Goal: Information Seeking & Learning: Find specific fact

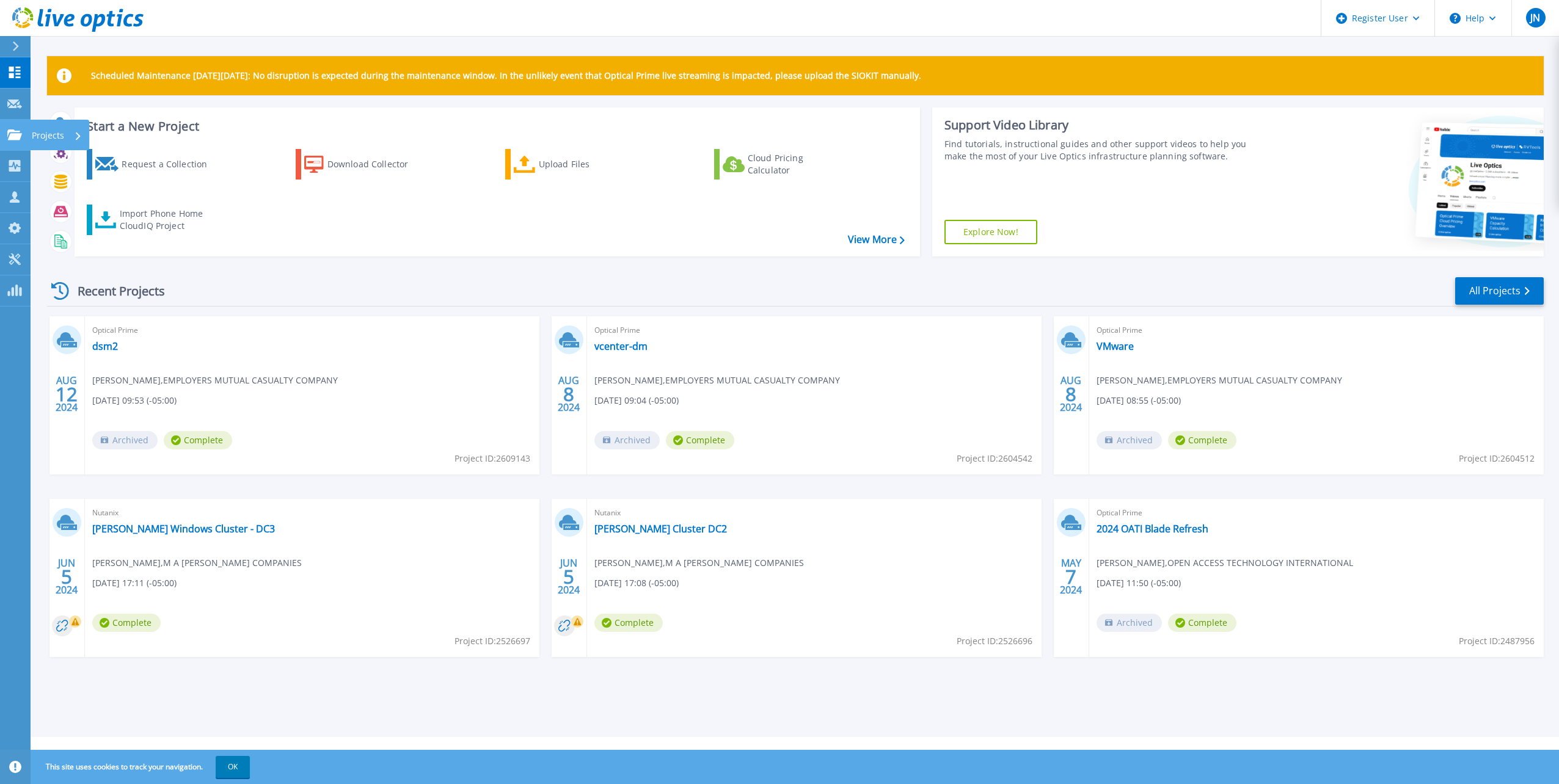
click at [24, 129] on link "Projects Projects" at bounding box center [15, 135] width 30 height 31
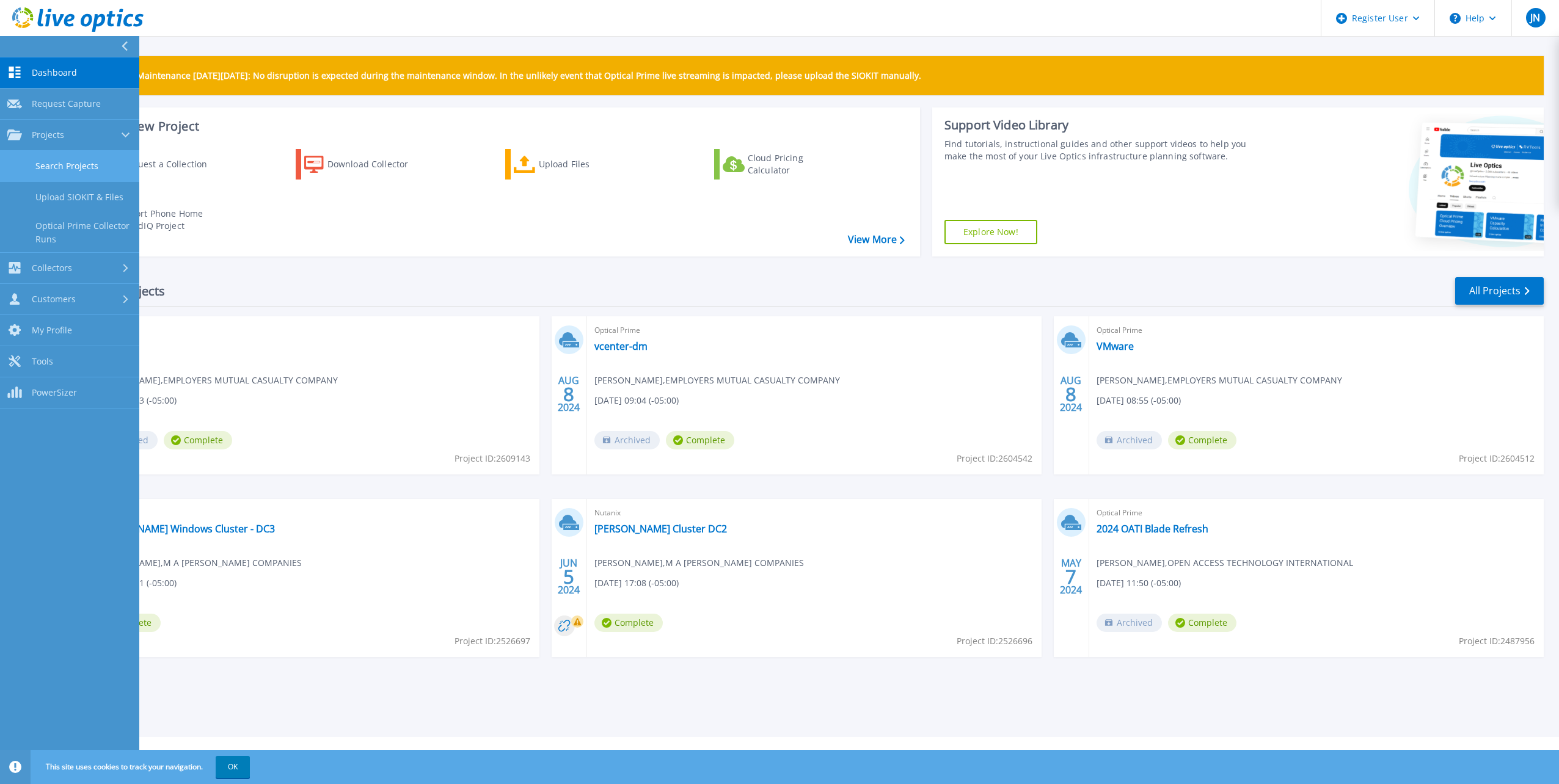
click at [76, 161] on link "Search Projects" at bounding box center [70, 166] width 139 height 31
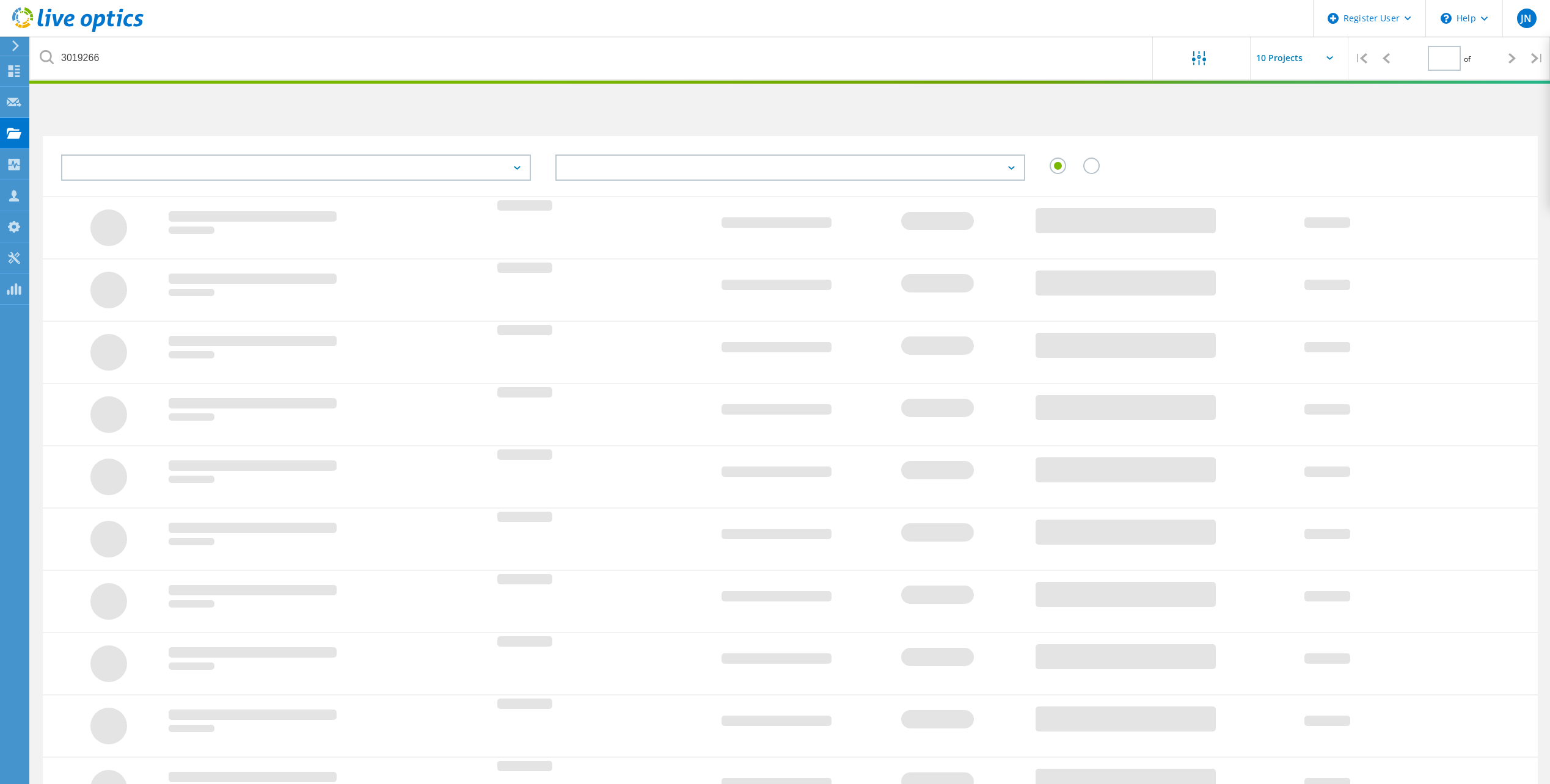
type input "1"
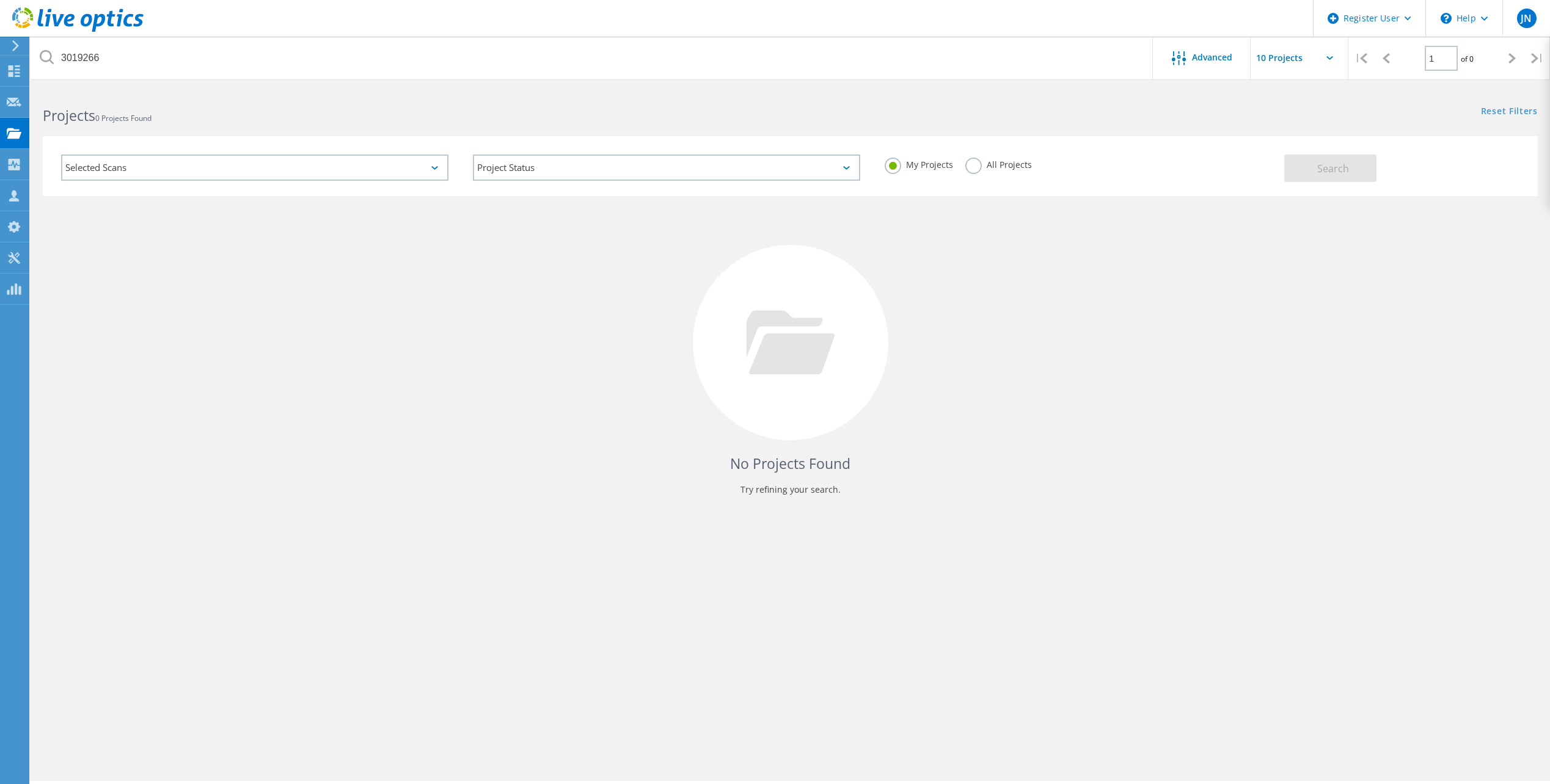
click at [151, 117] on span "0 Projects Found" at bounding box center [123, 118] width 56 height 10
click at [151, 116] on span "0 Projects Found" at bounding box center [123, 118] width 56 height 10
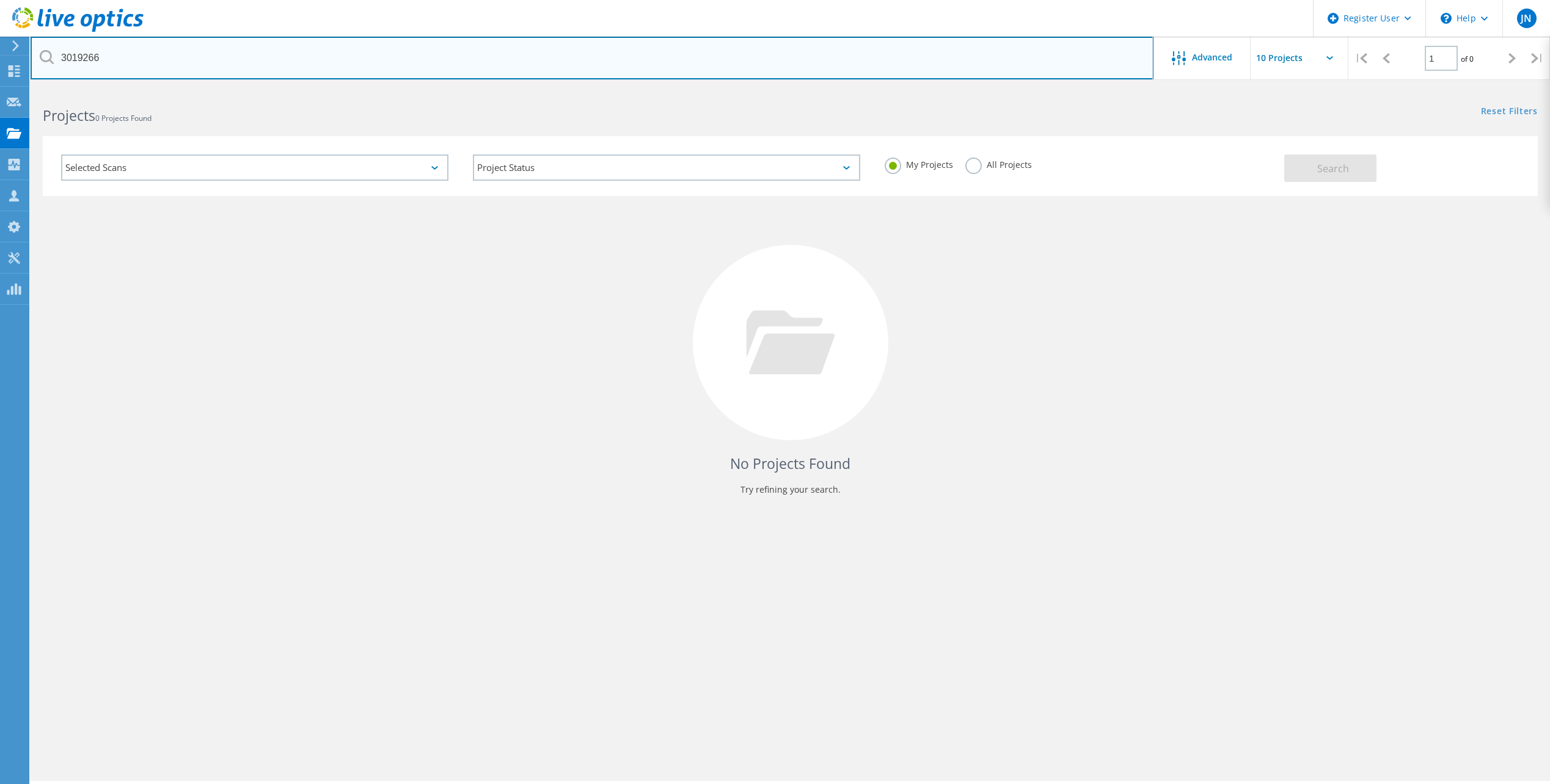
click at [164, 72] on input "3019266" at bounding box center [592, 58] width 1123 height 43
drag, startPoint x: 109, startPoint y: 59, endPoint x: 27, endPoint y: 59, distance: 82.0
click at [28, 88] on div "Register User \n Help Explore Helpful Articles Contact Support JN Dell User [PE…" at bounding box center [775, 453] width 1550 height 729
type input "3"
drag, startPoint x: 167, startPoint y: 63, endPoint x: 0, endPoint y: 52, distance: 167.4
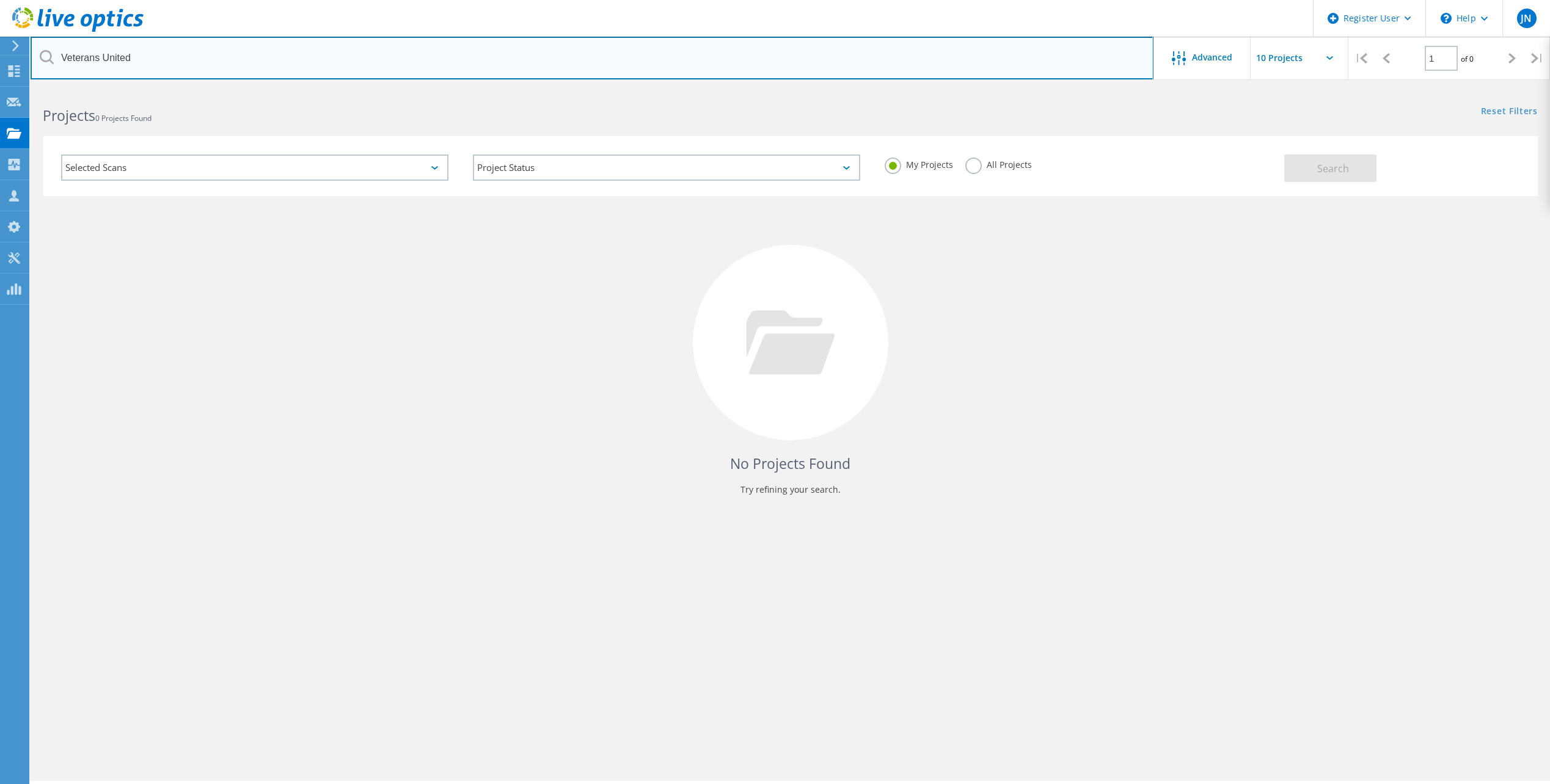
click at [6, 88] on div "Register User \n Help Explore Helpful Articles Contact Support JN Dell User [PE…" at bounding box center [775, 453] width 1550 height 729
type input "V"
click at [177, 57] on input "[PERSON_NAME]" at bounding box center [592, 58] width 1123 height 43
type input "C"
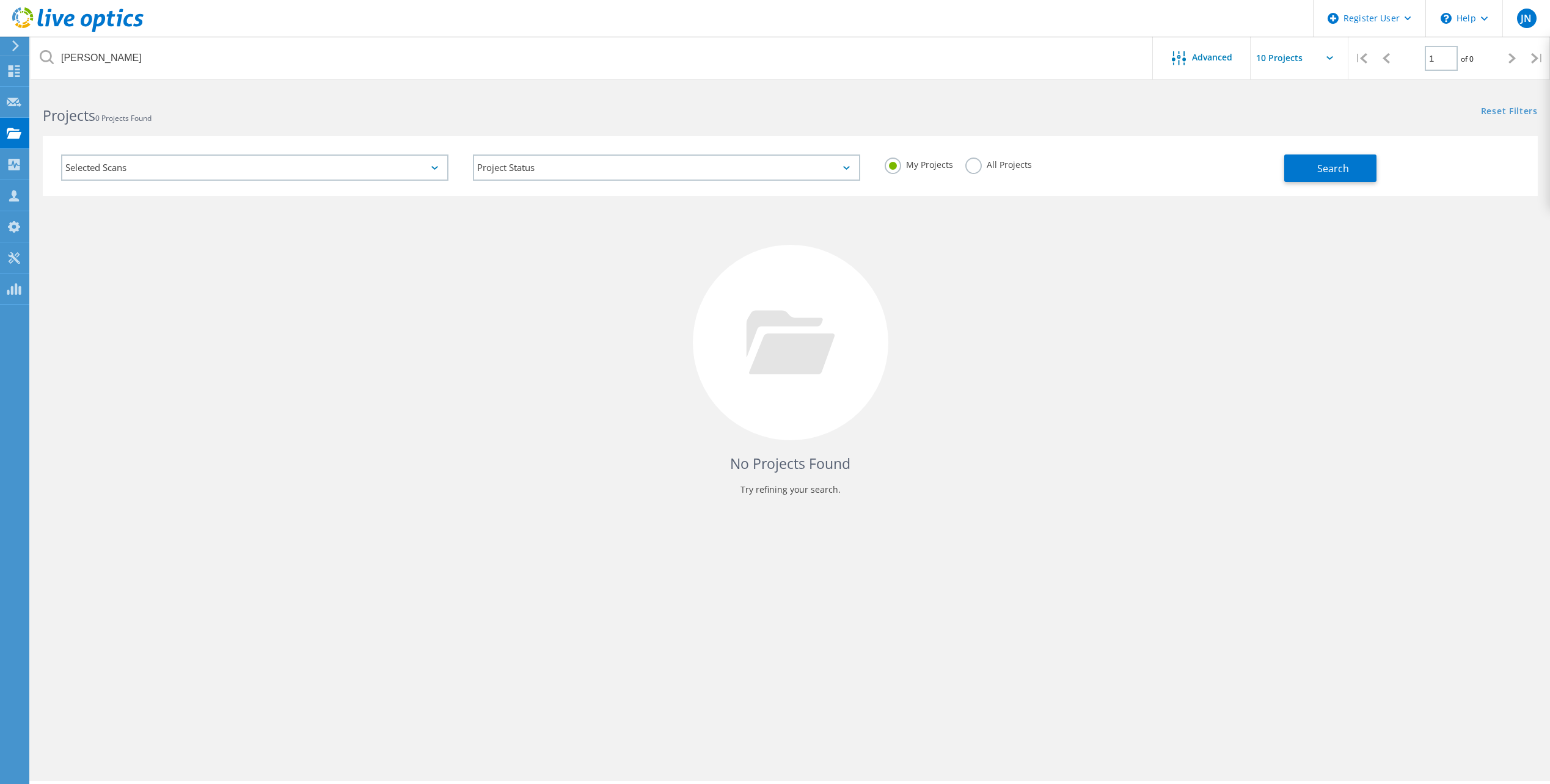
click at [978, 163] on label "All Projects" at bounding box center [998, 163] width 66 height 12
click at [0, 0] on input "All Projects" at bounding box center [0, 0] width 0 height 0
click at [1374, 168] on button "Search" at bounding box center [1330, 168] width 93 height 28
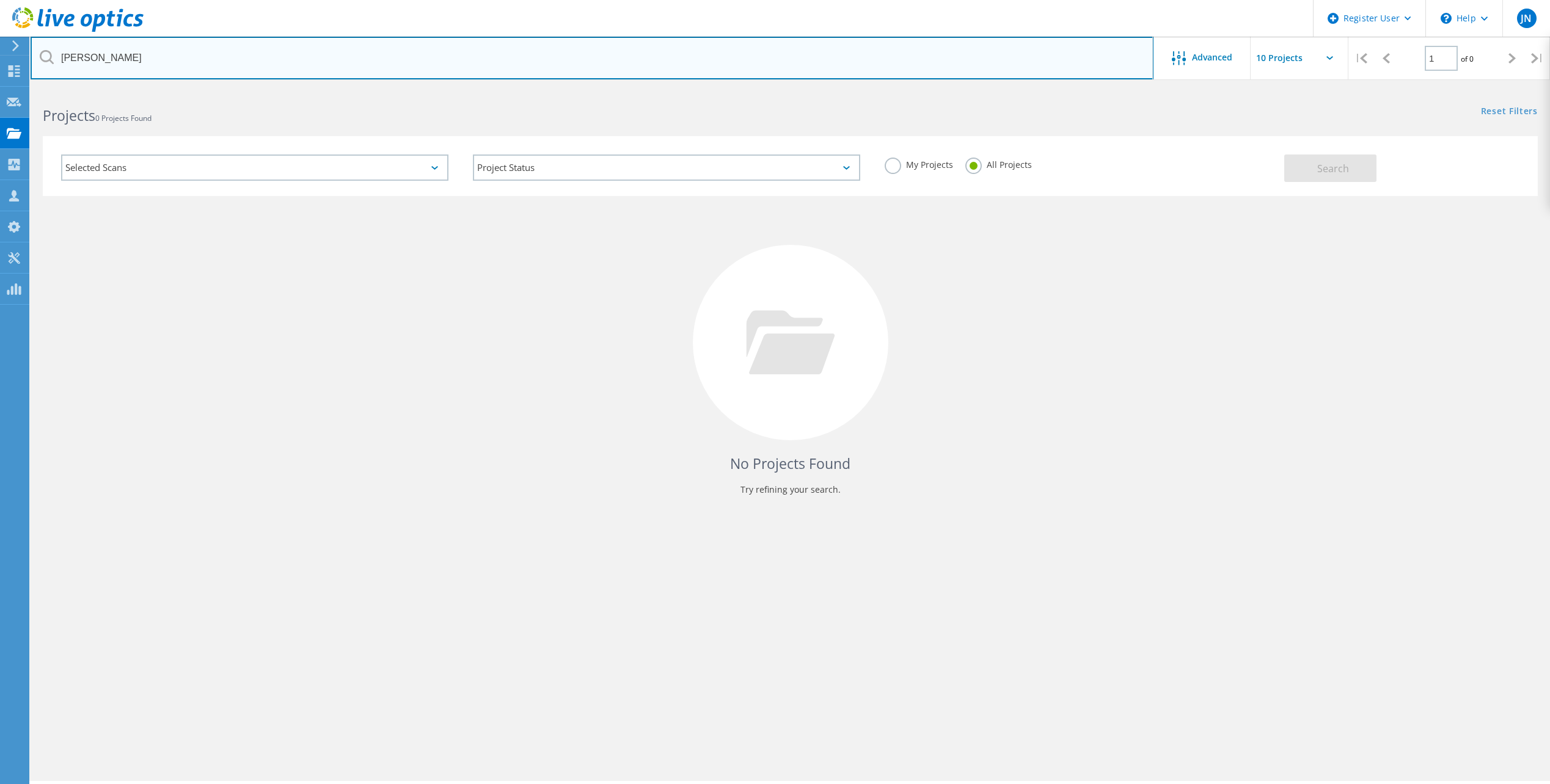
drag, startPoint x: 140, startPoint y: 57, endPoint x: 50, endPoint y: 58, distance: 90.0
click at [50, 58] on div "[PERSON_NAME]" at bounding box center [591, 58] width 1122 height 43
drag, startPoint x: 407, startPoint y: 77, endPoint x: 329, endPoint y: 61, distance: 79.6
click at [406, 77] on input "[PERSON_NAME]" at bounding box center [592, 58] width 1123 height 43
drag, startPoint x: 200, startPoint y: 45, endPoint x: -3, endPoint y: 64, distance: 203.9
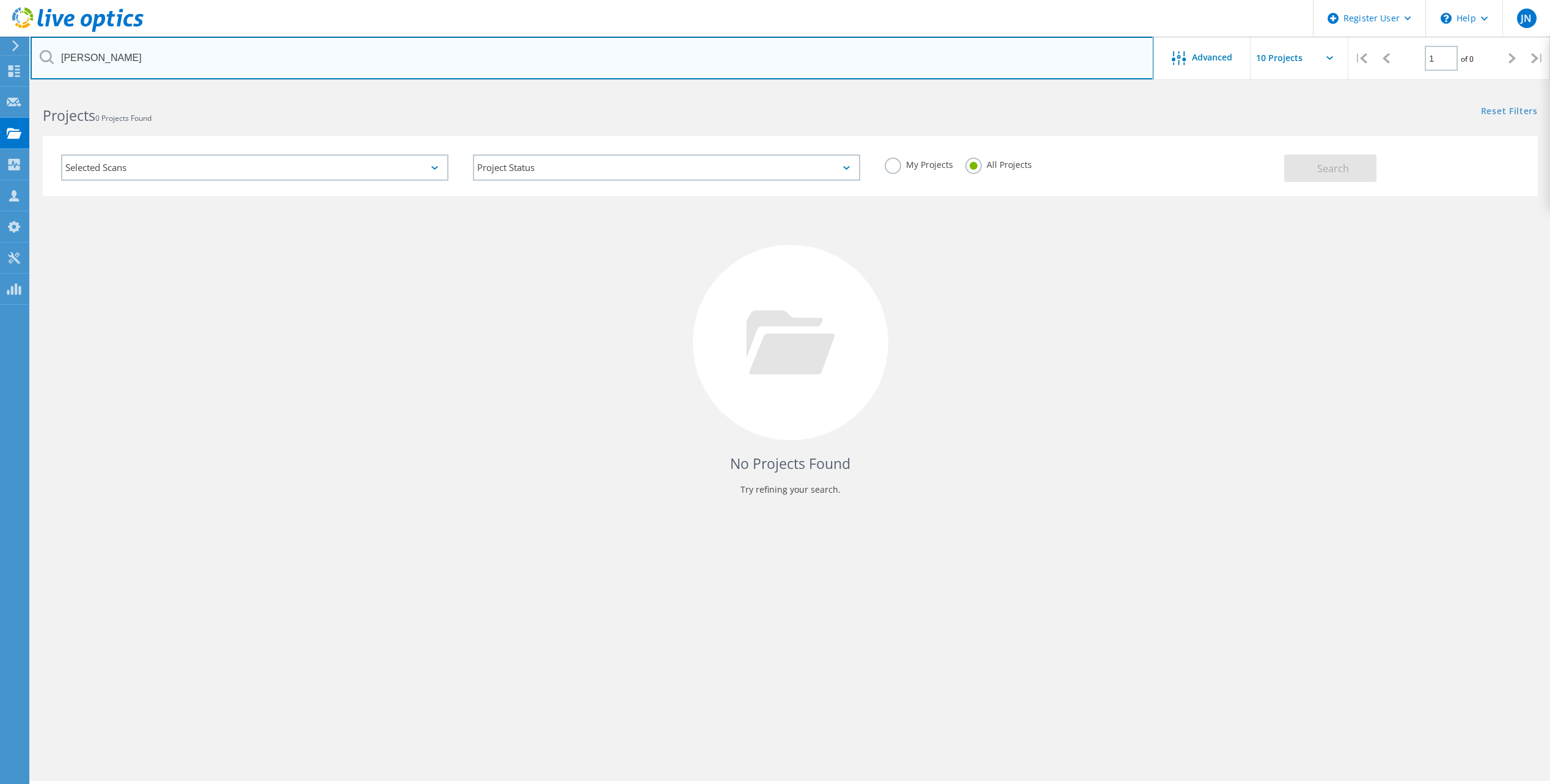
click at [0, 64] on html "Register User \n Help Explore Helpful Articles Contact Support JN Dell User [PE…" at bounding box center [775, 409] width 1550 height 818
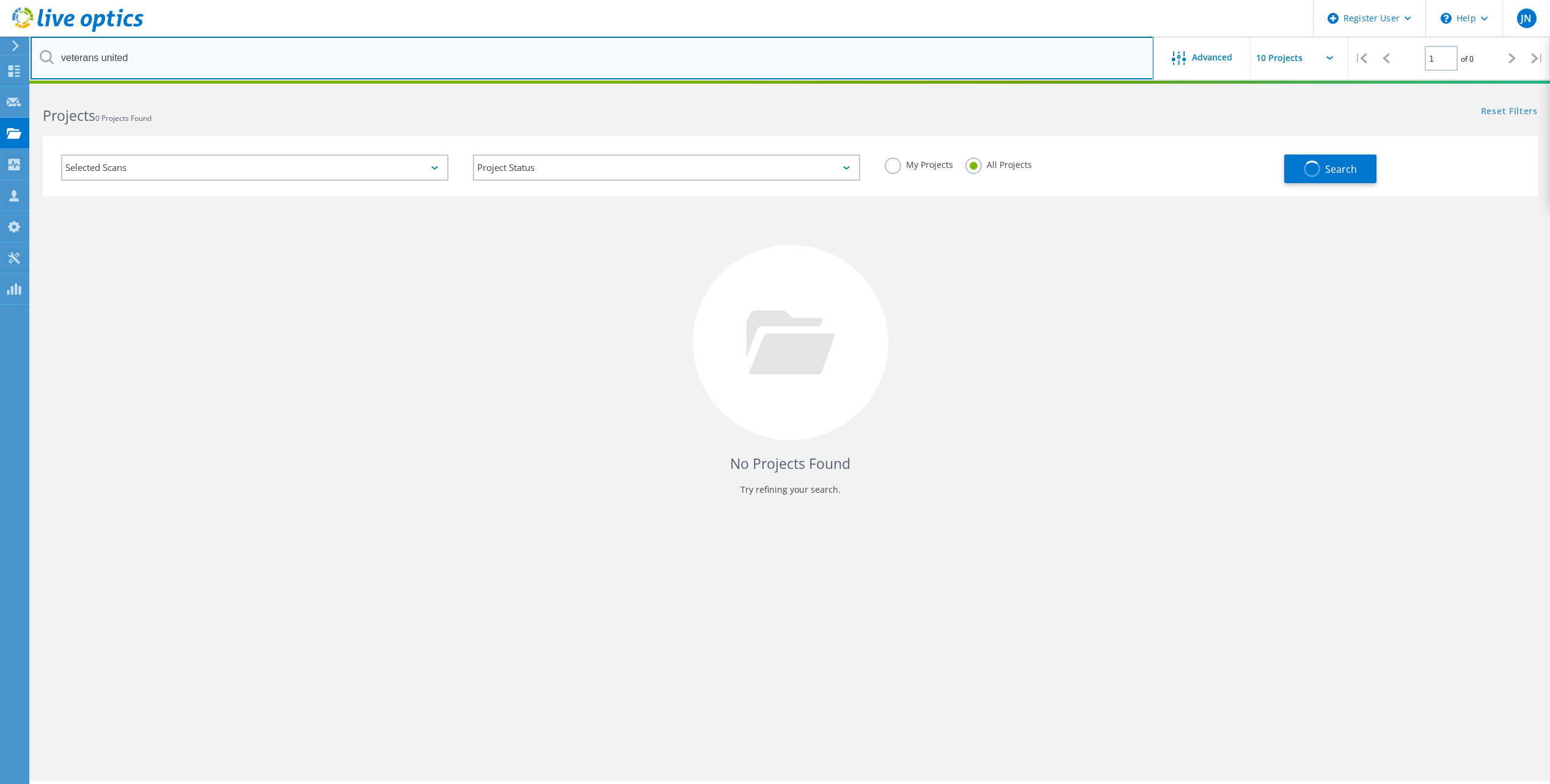
drag, startPoint x: 167, startPoint y: 56, endPoint x: 67, endPoint y: 60, distance: 100.1
click at [67, 60] on input "veterans united" at bounding box center [592, 58] width 1123 height 43
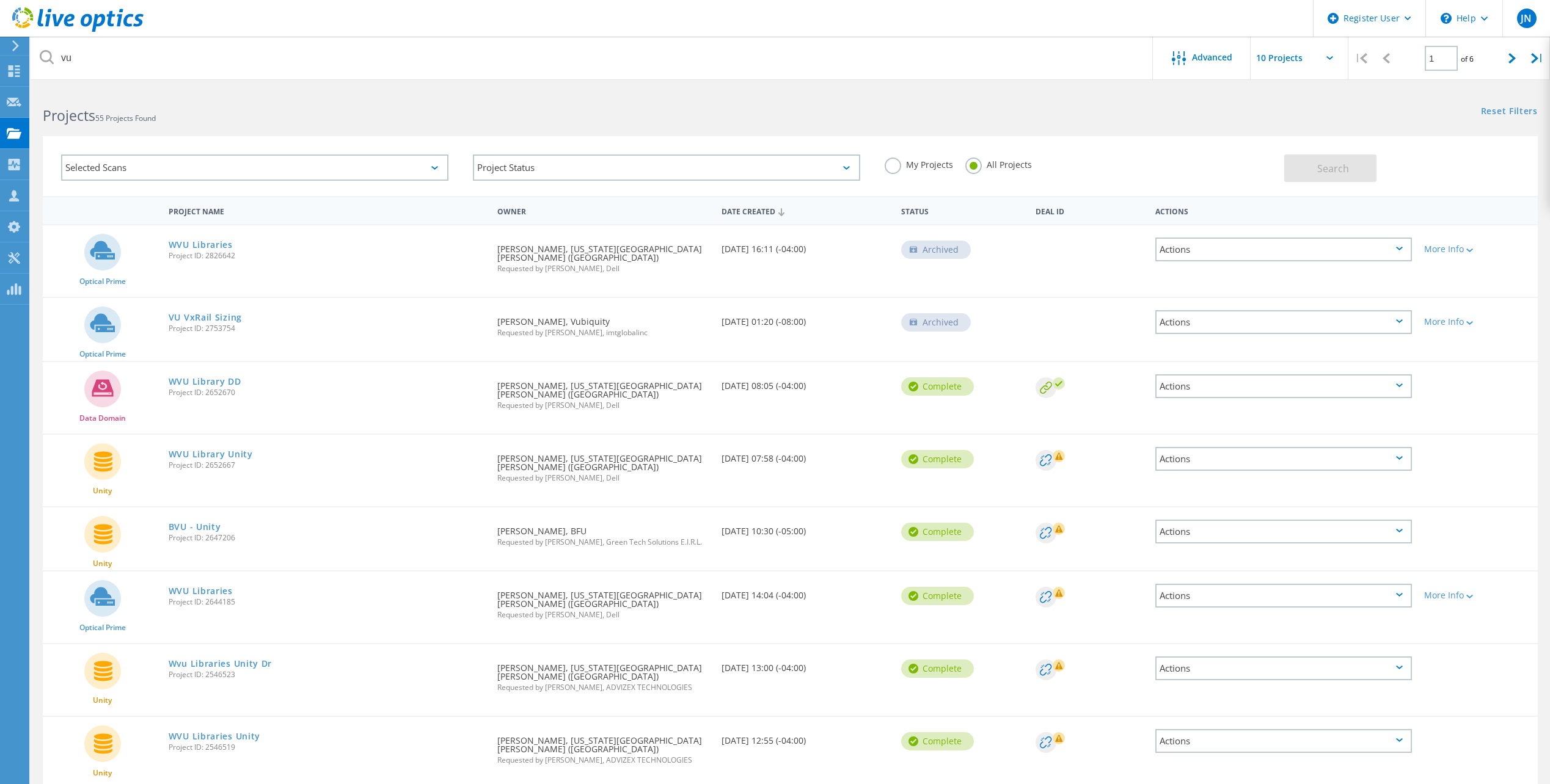
click at [190, 346] on div "Optical Prime VU VxRail Sizing Project ID: 2753754 Requested By [PERSON_NAME], …" at bounding box center [790, 329] width 1495 height 63
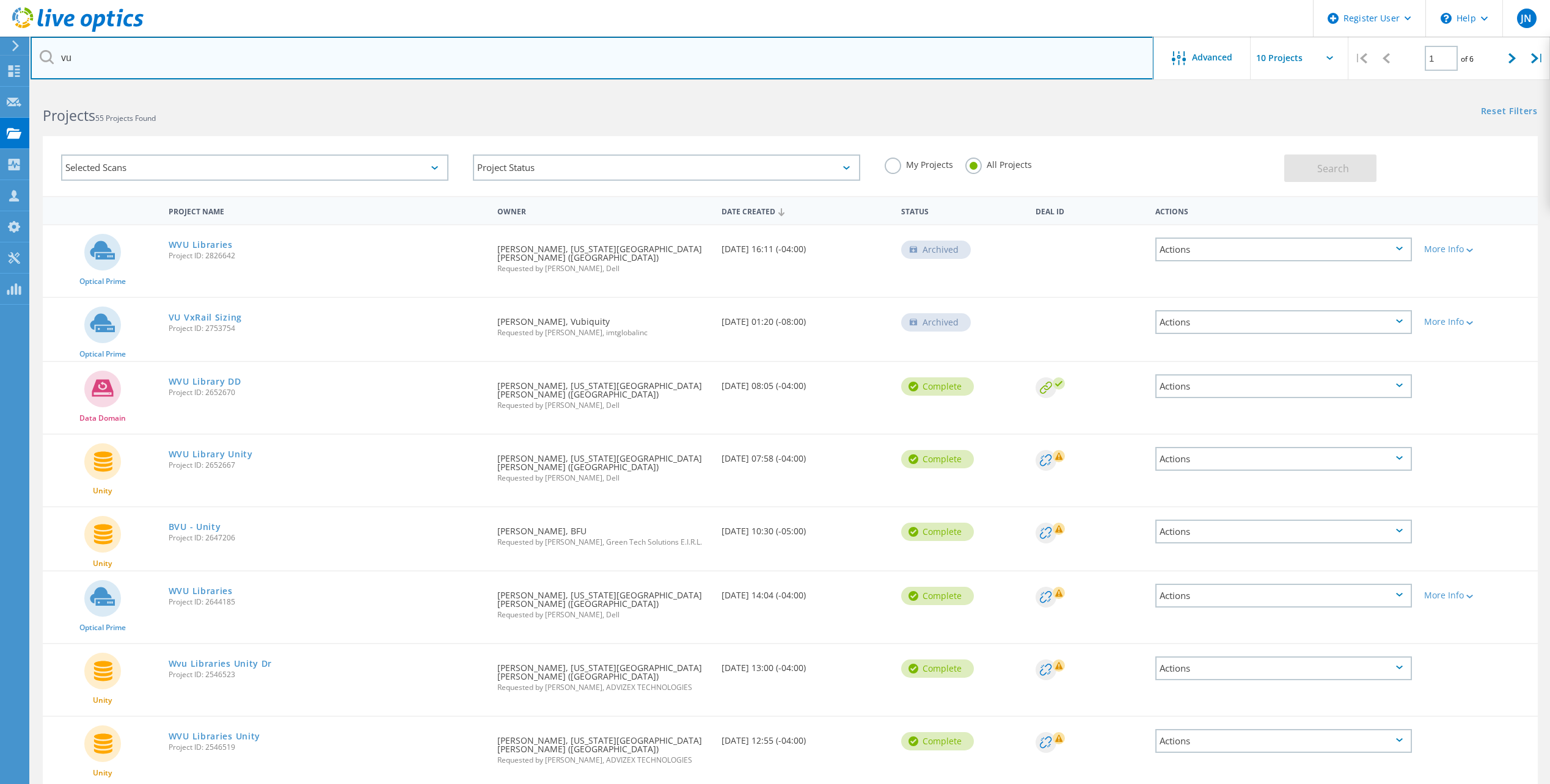
click at [151, 72] on input "vu" at bounding box center [592, 58] width 1123 height 43
type input "v"
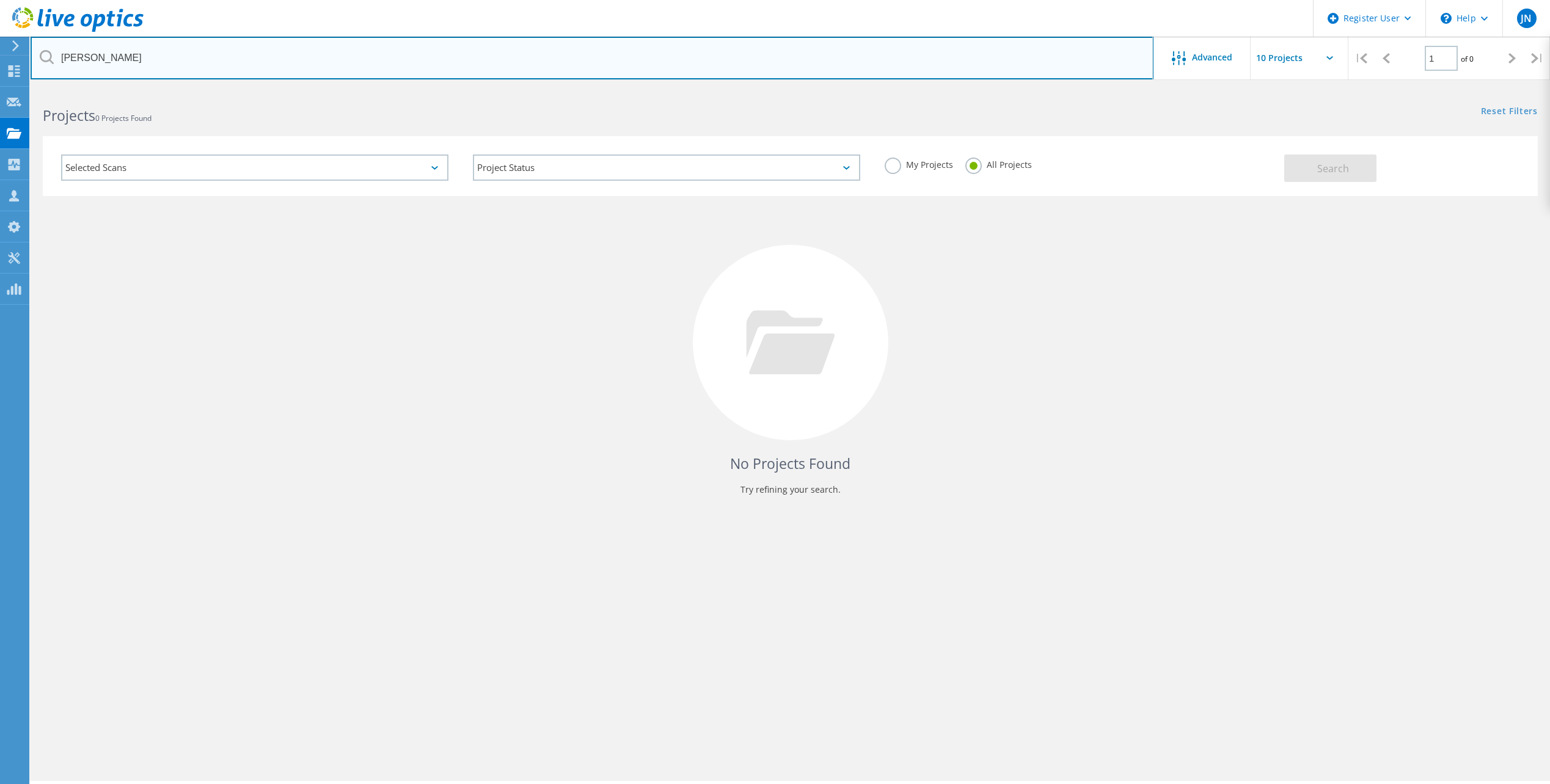
drag, startPoint x: 117, startPoint y: 56, endPoint x: 8, endPoint y: 49, distance: 109.2
click at [8, 88] on div "Register User \n Help Explore Helpful Articles Contact Support JN Dell User [PE…" at bounding box center [775, 453] width 1550 height 729
type input "c"
type input "v"
click at [177, 61] on input "text" at bounding box center [592, 58] width 1123 height 43
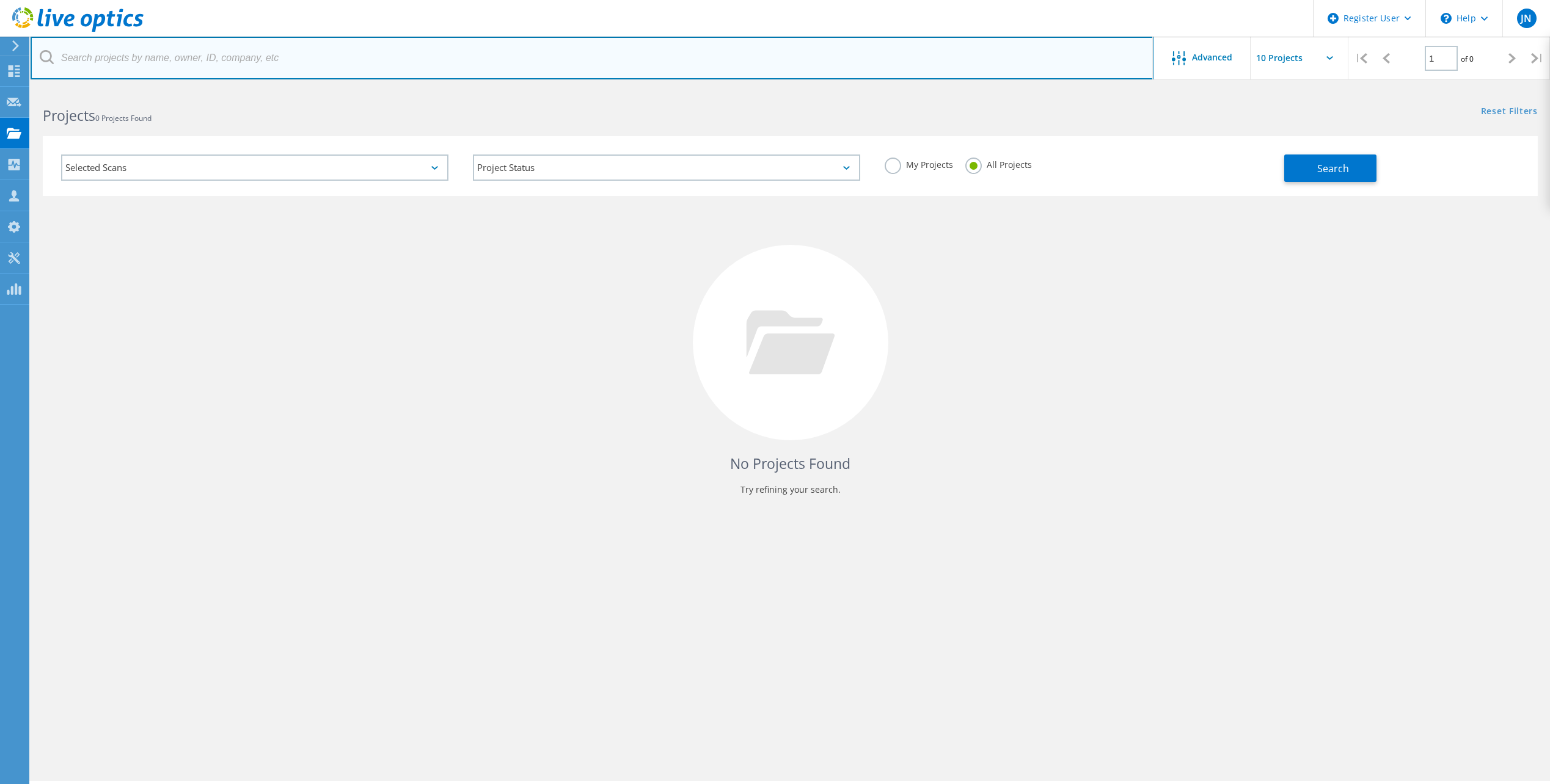
paste input "MORTGAGE RESEARCH CENTER"
type input "MORTGAGE RESEARCH CENTER"
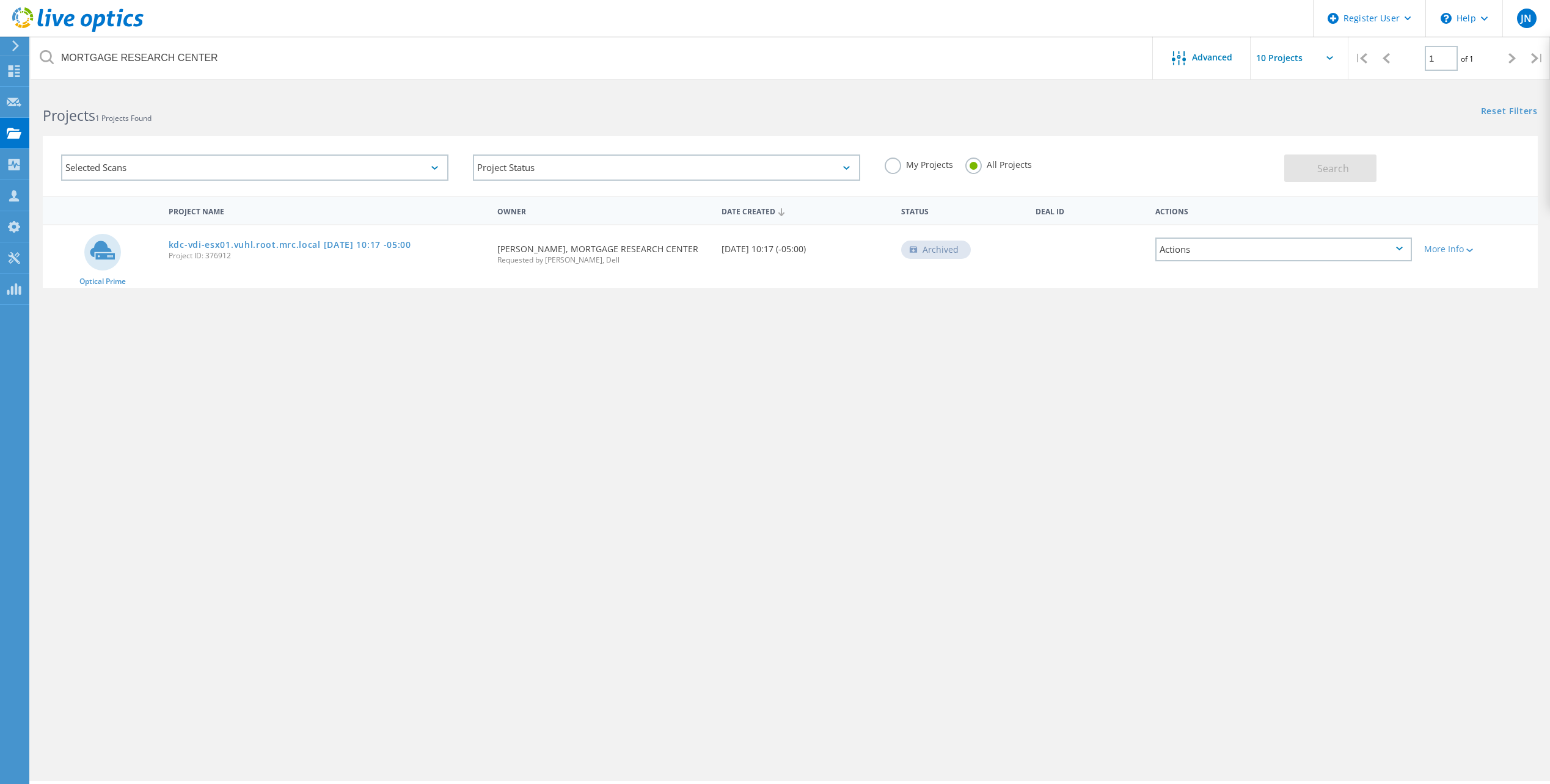
drag, startPoint x: 490, startPoint y: 248, endPoint x: 557, endPoint y: 248, distance: 67.0
click at [557, 248] on div "Optical Prime kdc-vdi-esx01.vuhl.root.mrc.local [DATE] 10:17 -05:00 Project ID:…" at bounding box center [790, 256] width 1495 height 63
drag, startPoint x: 557, startPoint y: 248, endPoint x: 533, endPoint y: 243, distance: 24.5
drag, startPoint x: 533, startPoint y: 243, endPoint x: 441, endPoint y: 262, distance: 93.9
click at [441, 262] on div "kdc-vdi-esx01.vuhl.root.mrc.local [DATE] 10:17 -05:00 Project ID: 376912" at bounding box center [327, 248] width 329 height 46
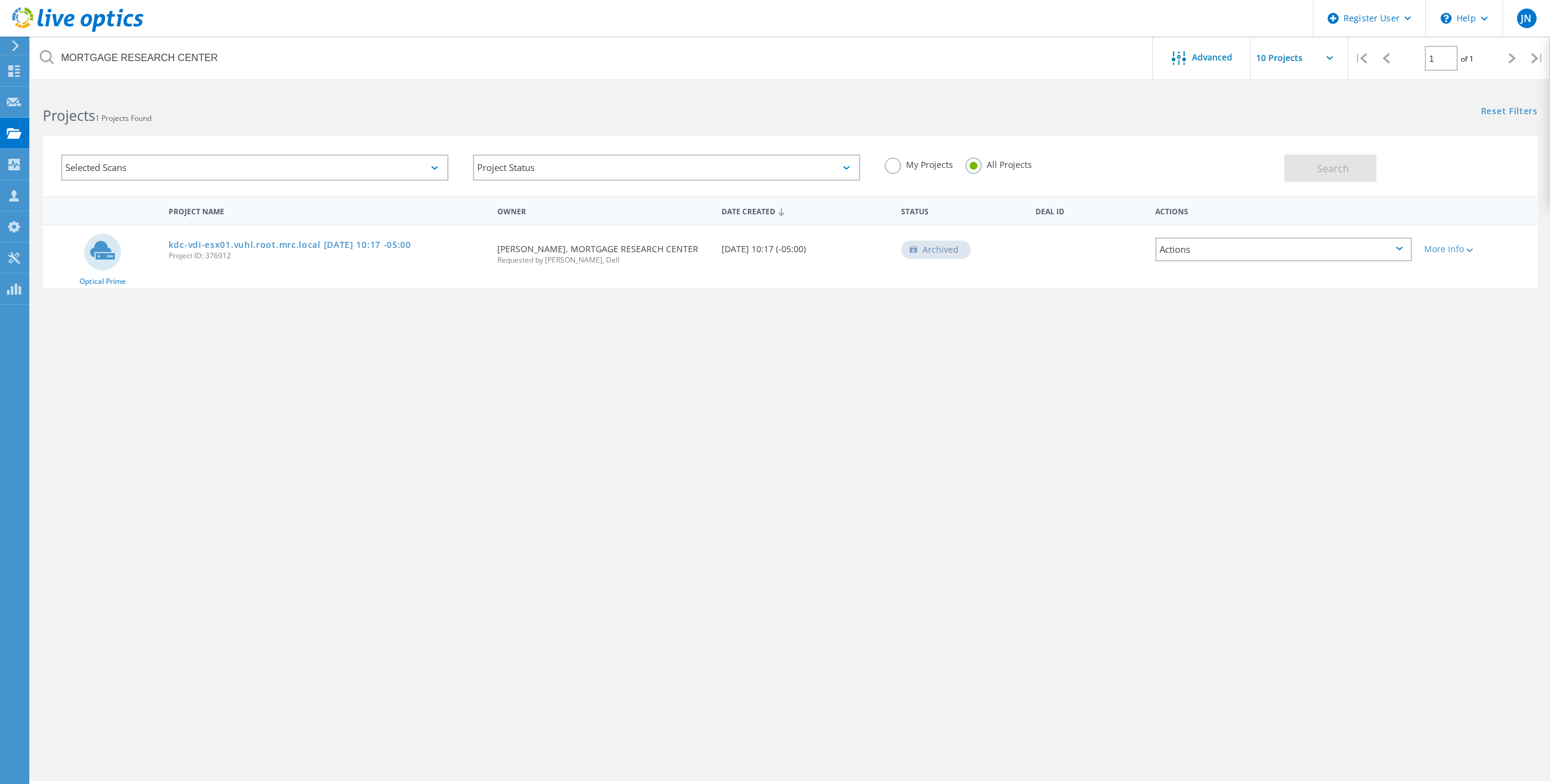
click at [441, 262] on div "kdc-vdi-esx01.vuhl.root.mrc.local [DATE] 10:17 -05:00 Project ID: 376912" at bounding box center [327, 248] width 329 height 46
drag, startPoint x: 559, startPoint y: 251, endPoint x: 499, endPoint y: 250, distance: 60.0
click at [499, 250] on div "Requested By [PERSON_NAME], MORTGAGE RESEARCH CENTER Requested by [PERSON_NAME]…" at bounding box center [603, 250] width 224 height 50
copy div "[PERSON_NAME]"
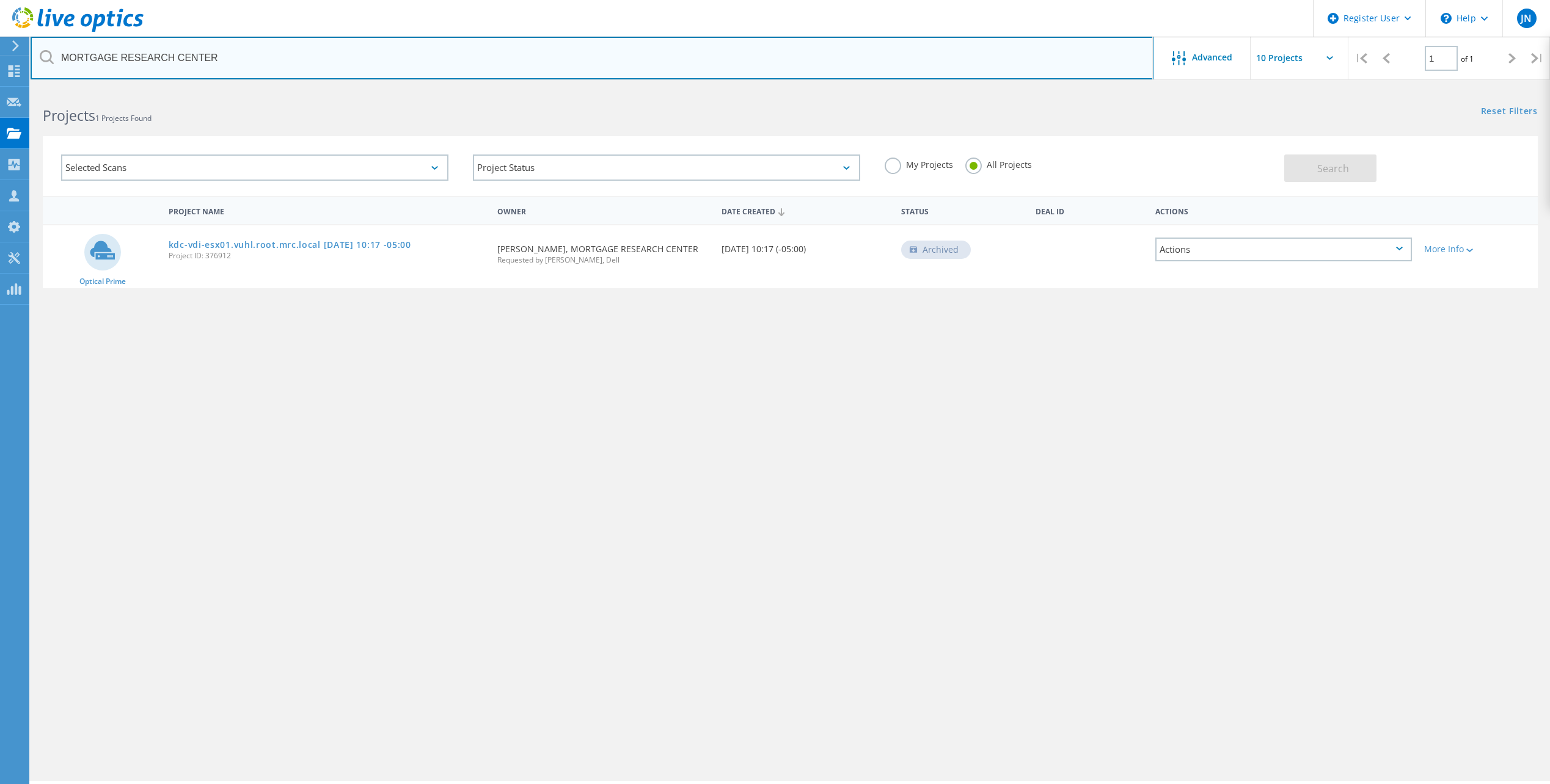
click at [157, 46] on input "MORTGAGE RESEARCH CENTER" at bounding box center [592, 58] width 1123 height 43
paste input "[PERSON_NAME]"
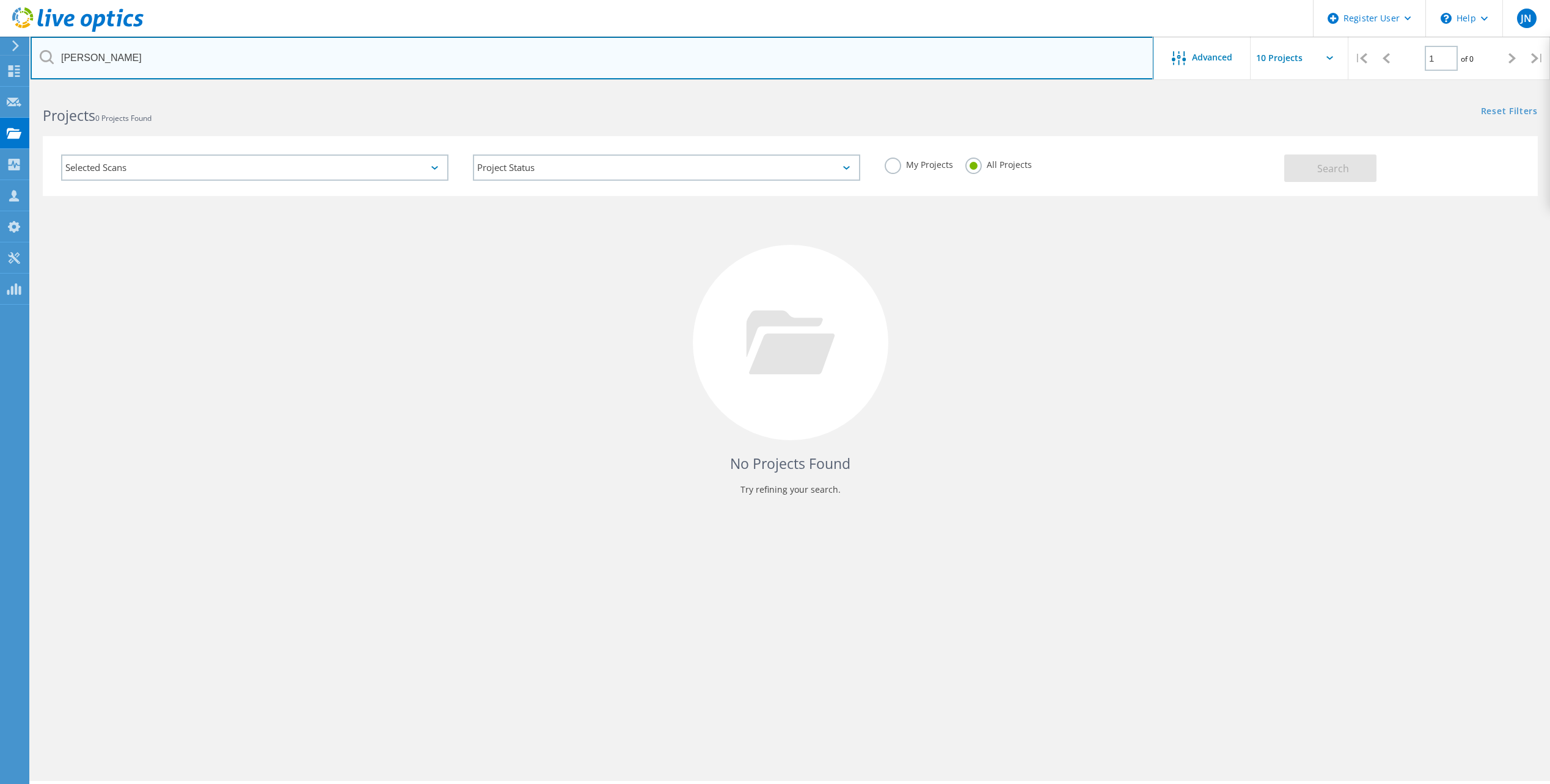
drag, startPoint x: 259, startPoint y: 70, endPoint x: 61, endPoint y: 65, distance: 198.1
click at [61, 65] on input "[PERSON_NAME]" at bounding box center [592, 58] width 1123 height 43
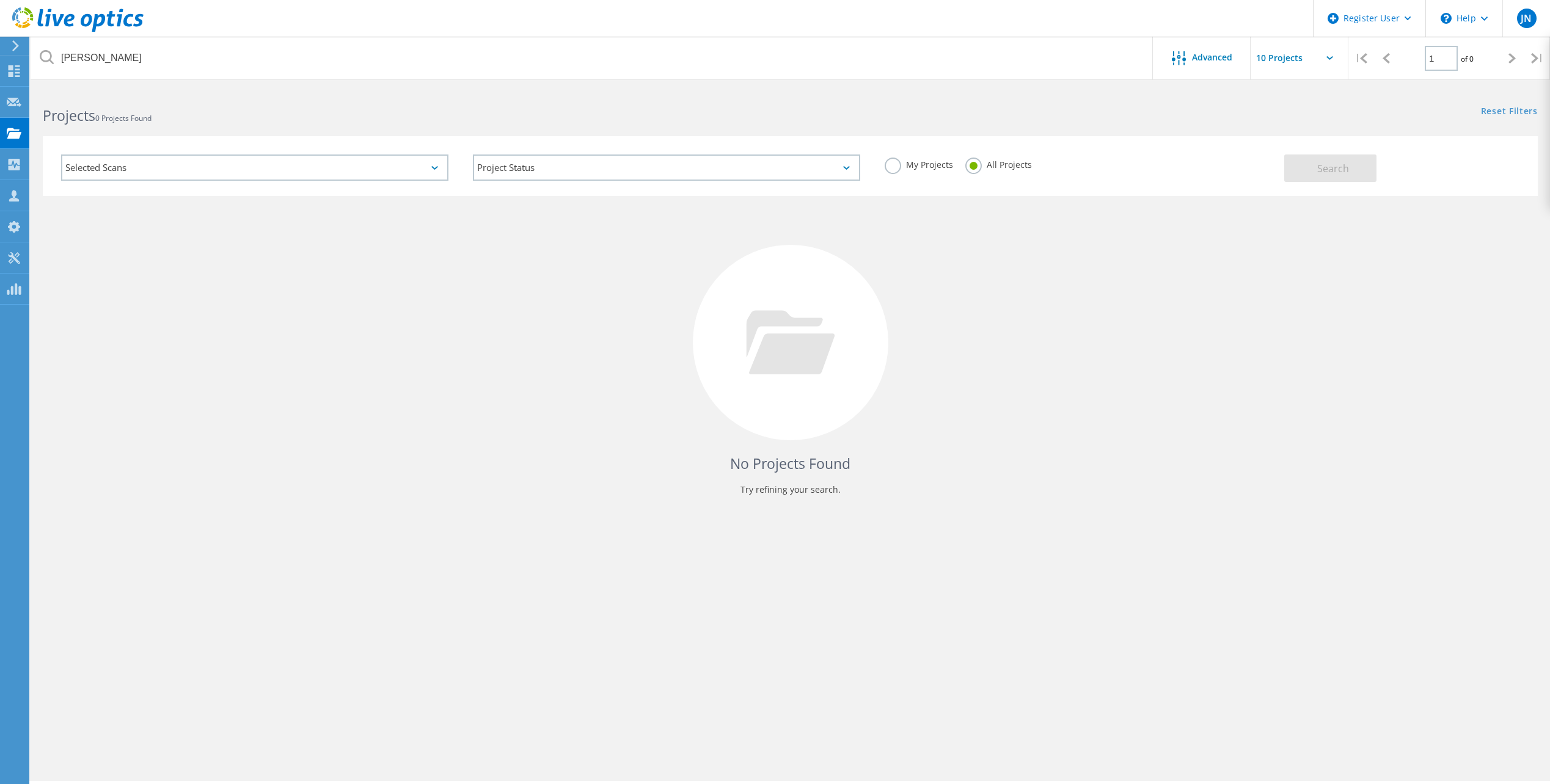
click at [1323, 182] on div "Selected Scans Project Status In Progress Complete Published Anonymous Archived…" at bounding box center [790, 166] width 1495 height 60
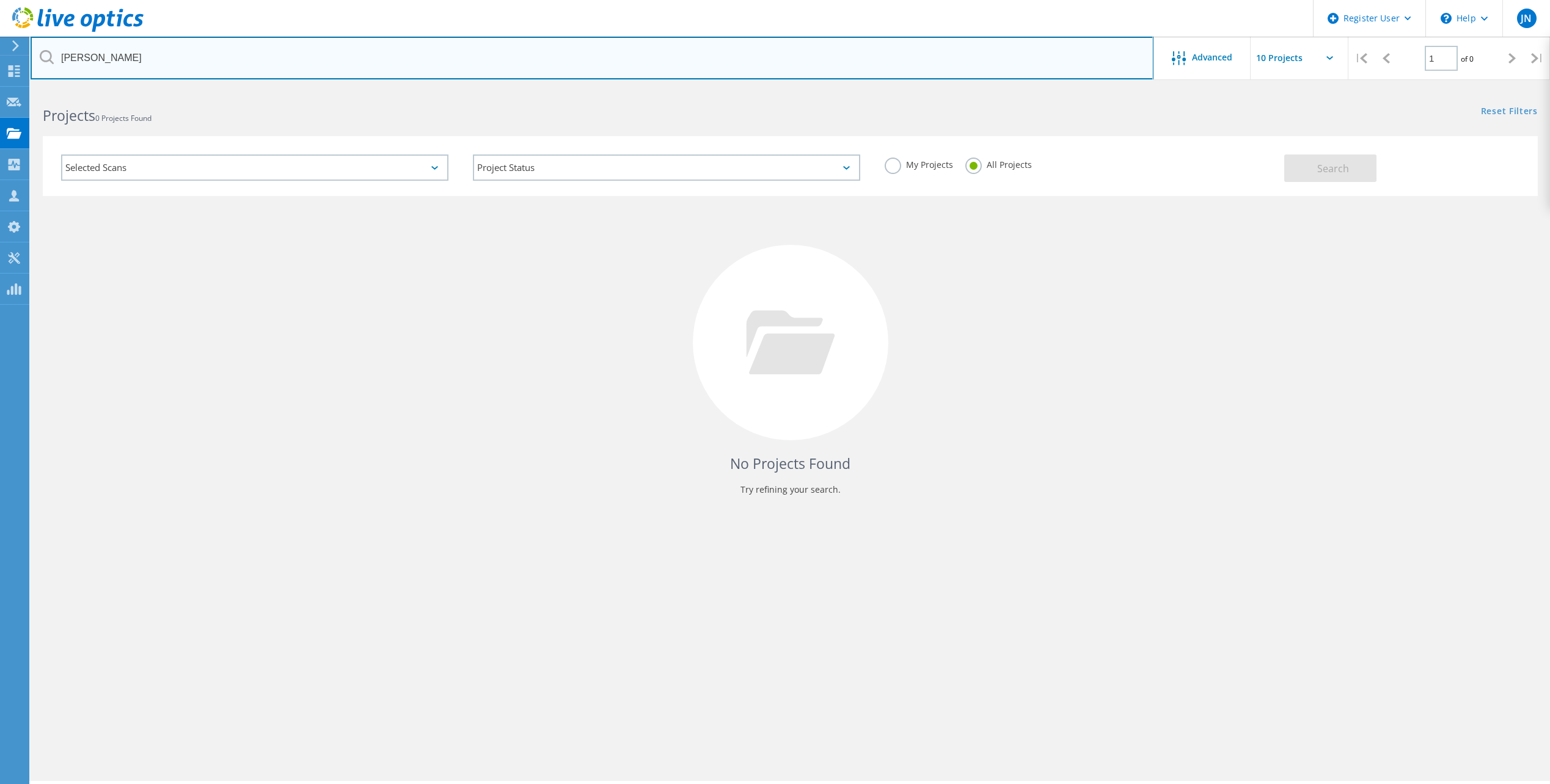
click at [186, 50] on input "[PERSON_NAME]" at bounding box center [592, 58] width 1123 height 43
type input "[PERSON_NAME]"
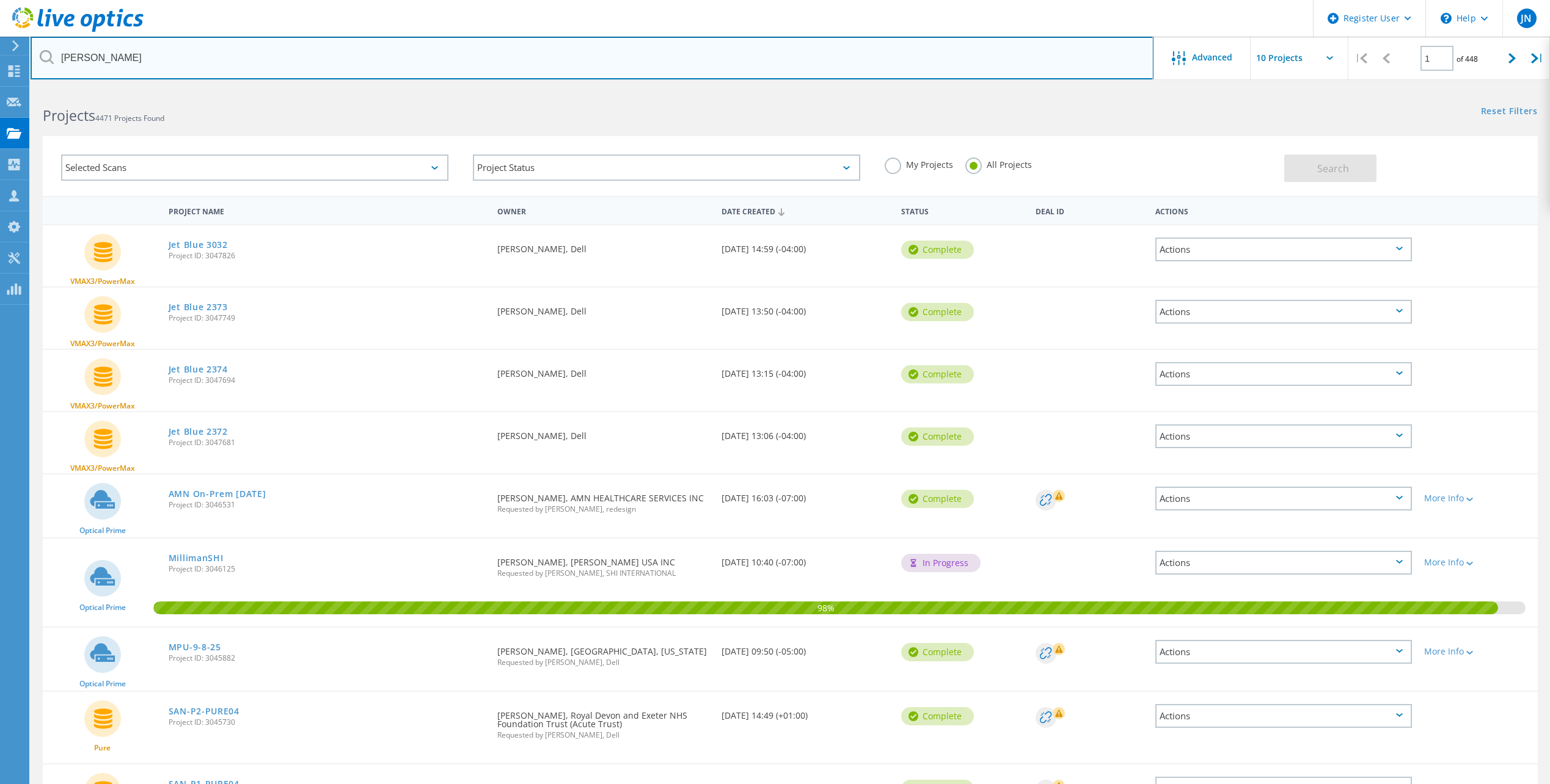
drag, startPoint x: 186, startPoint y: 50, endPoint x: 41, endPoint y: 53, distance: 145.0
click at [41, 53] on div "[PERSON_NAME]" at bounding box center [591, 58] width 1122 height 43
type input "[PERSON_NAME]"
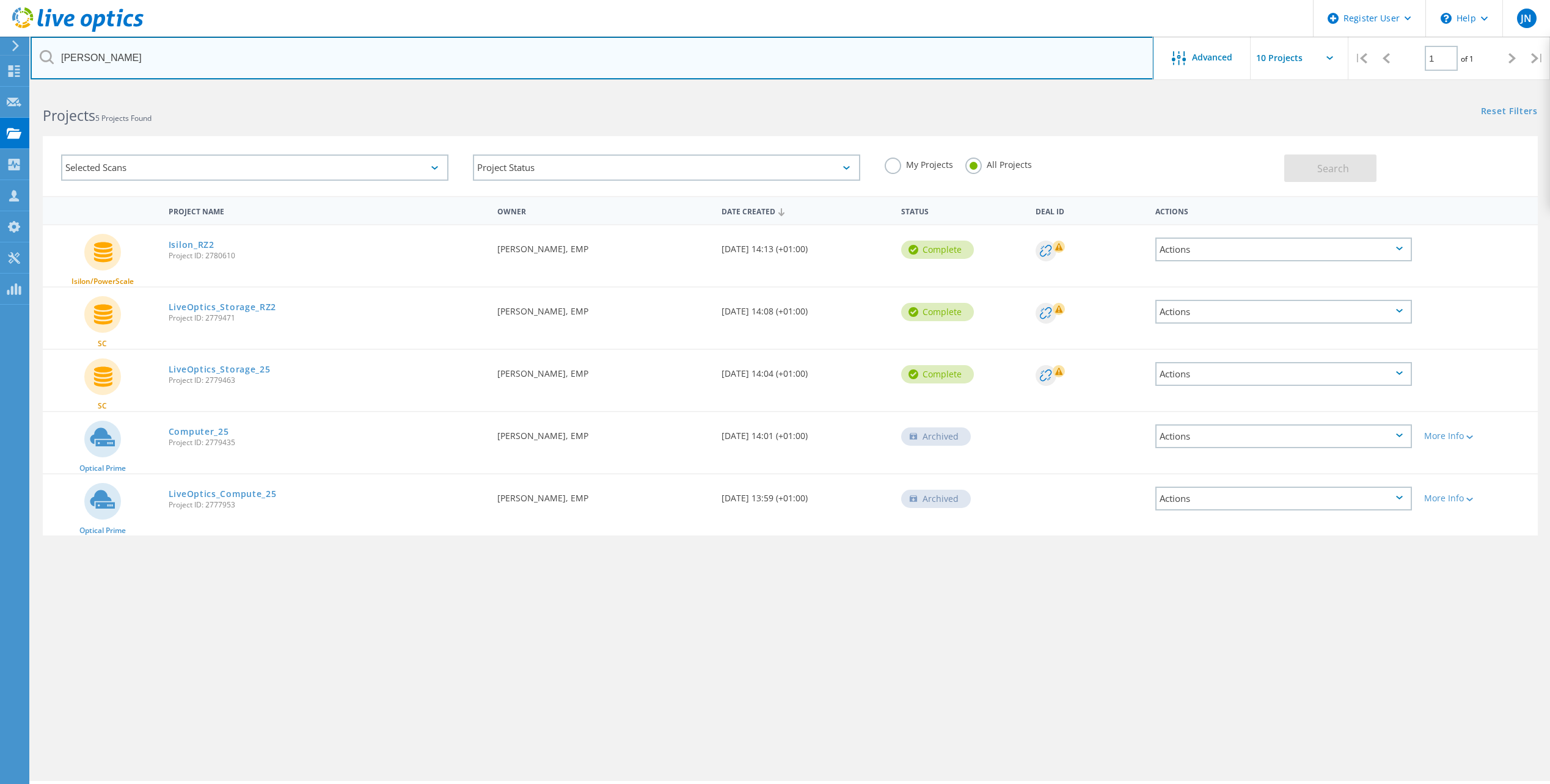
drag, startPoint x: 134, startPoint y: 57, endPoint x: 41, endPoint y: 52, distance: 93.1
click at [41, 52] on div "[PERSON_NAME]" at bounding box center [591, 58] width 1122 height 43
type input "veterans"
